Goal: Task Accomplishment & Management: Manage account settings

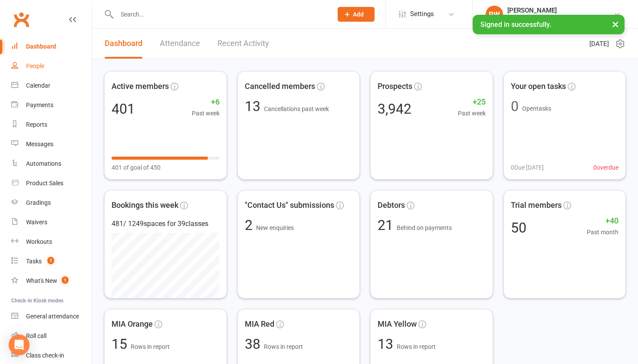
click at [41, 68] on div "People" at bounding box center [35, 66] width 18 height 7
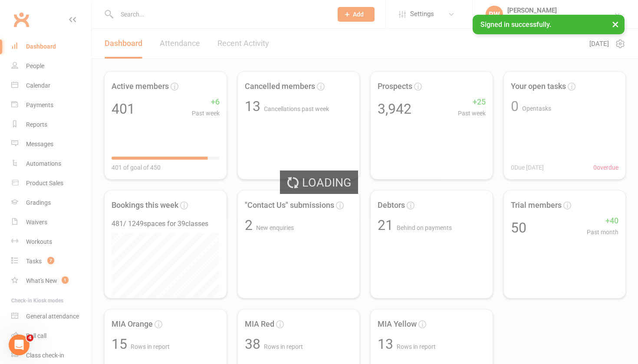
select select "50"
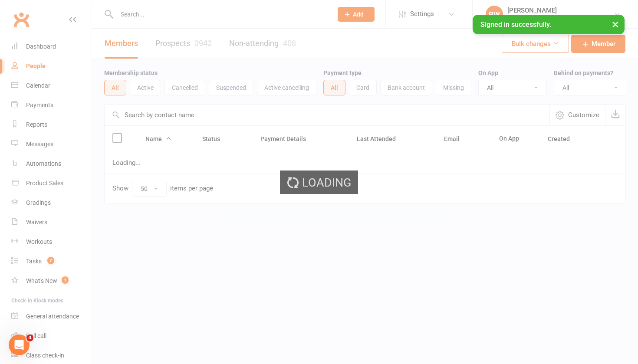
click at [177, 45] on div "Loading" at bounding box center [319, 182] width 638 height 364
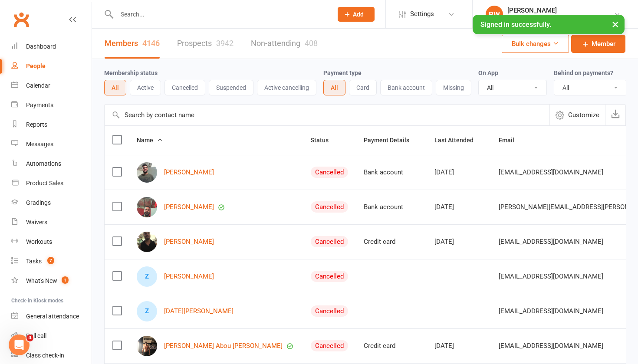
click at [177, 45] on div "Members 4146 Prospects 3942 Non-attending 408" at bounding box center [211, 44] width 238 height 30
click at [194, 46] on link "Prospects 3942" at bounding box center [205, 44] width 56 height 30
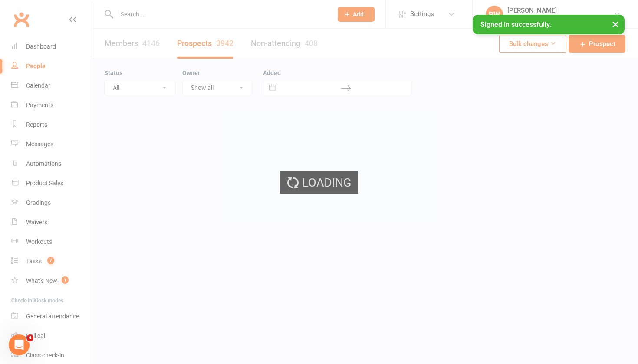
select select "100"
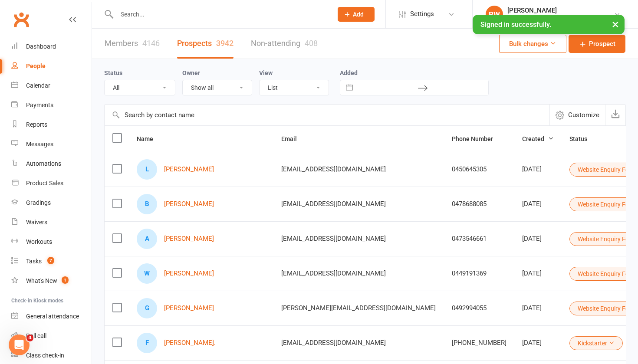
click at [142, 16] on input "text" at bounding box center [220, 14] width 212 height 12
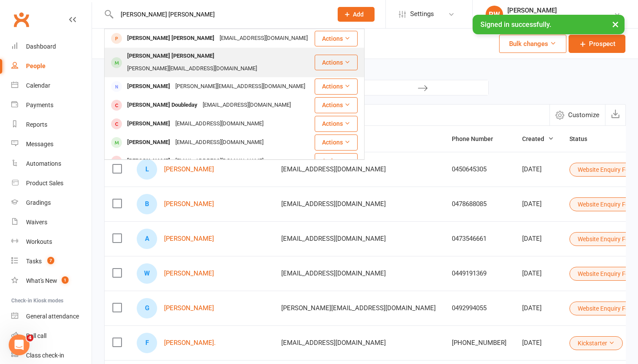
type input "[PERSON_NAME] [PERSON_NAME]"
click at [149, 56] on div "[PERSON_NAME] [PERSON_NAME]" at bounding box center [171, 56] width 92 height 13
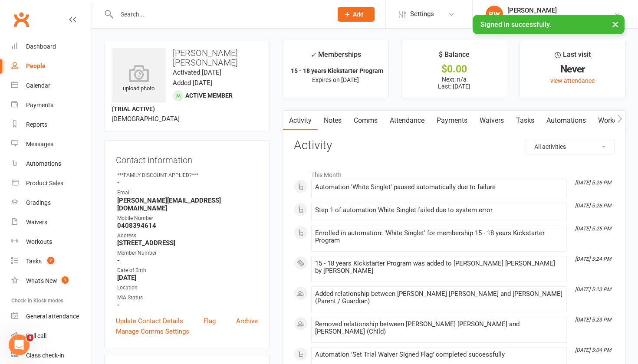
click at [335, 122] on link "Notes" at bounding box center [333, 121] width 30 height 20
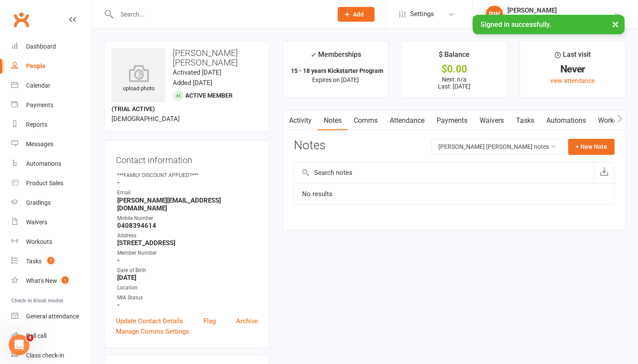
click at [372, 122] on link "Comms" at bounding box center [366, 121] width 36 height 20
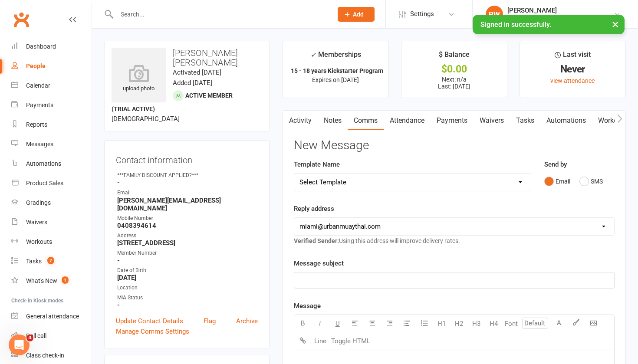
click at [463, 118] on link "Payments" at bounding box center [452, 121] width 43 height 20
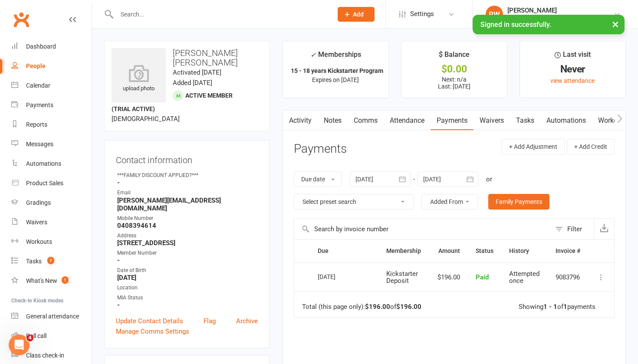
click at [301, 117] on link "Activity" at bounding box center [300, 121] width 35 height 20
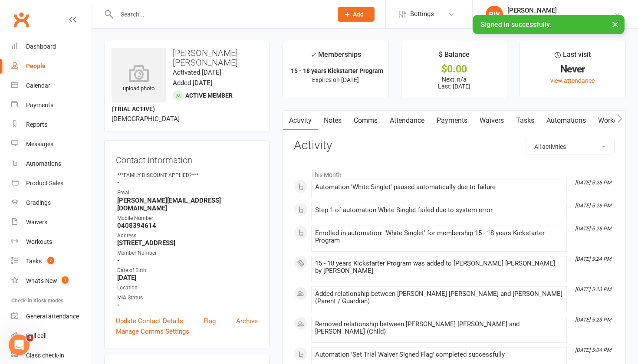
click at [411, 122] on link "Attendance" at bounding box center [407, 121] width 47 height 20
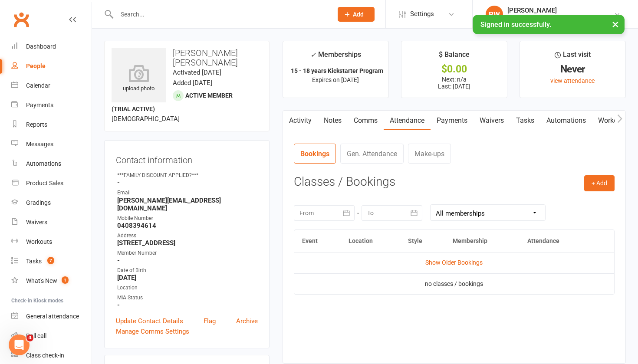
click at [448, 121] on link "Payments" at bounding box center [452, 121] width 43 height 20
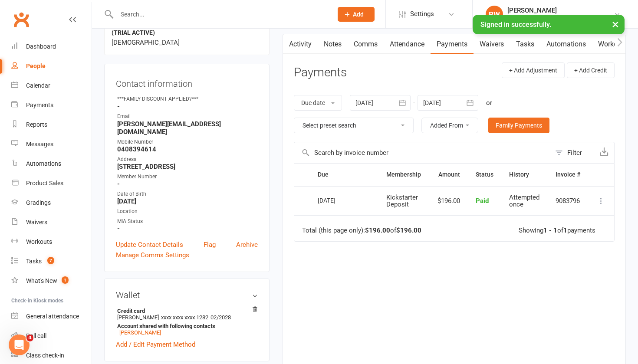
scroll to position [76, 0]
click at [331, 42] on link "Notes" at bounding box center [333, 44] width 30 height 20
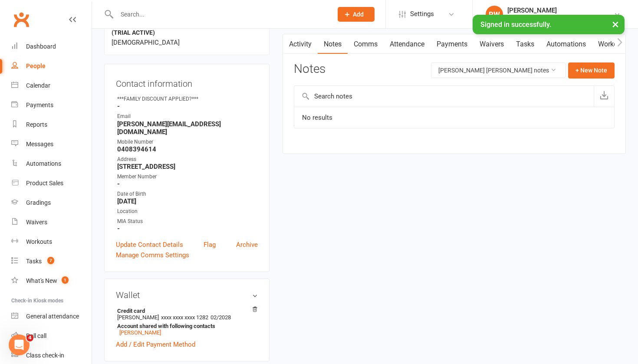
click at [301, 45] on link "Activity" at bounding box center [300, 44] width 35 height 20
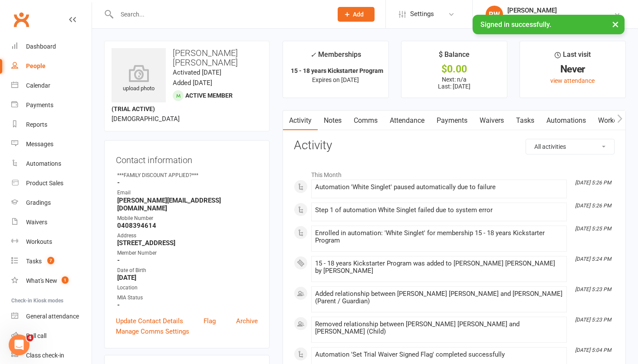
click at [302, 120] on link "Activity" at bounding box center [300, 121] width 35 height 20
click at [332, 119] on link "Notes" at bounding box center [333, 121] width 30 height 20
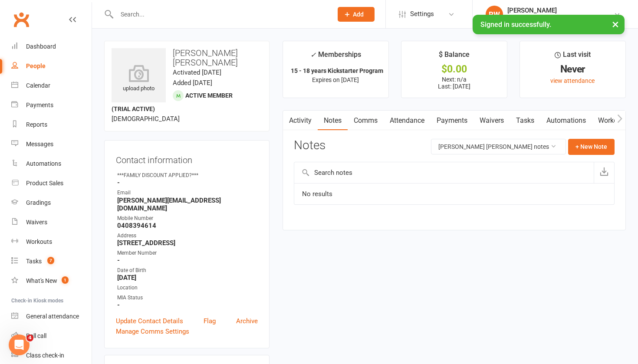
click at [412, 122] on link "Attendance" at bounding box center [407, 121] width 47 height 20
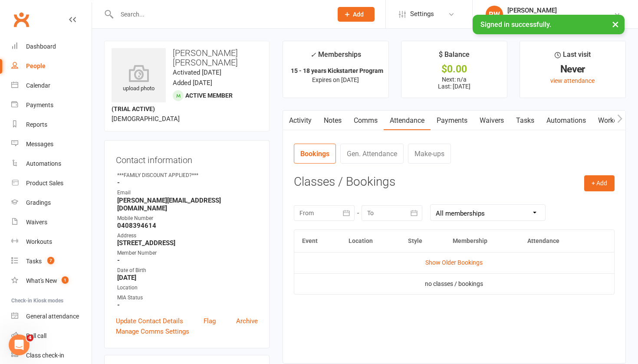
click at [302, 119] on link "Activity" at bounding box center [300, 121] width 35 height 20
